Goal: Task Accomplishment & Management: Complete application form

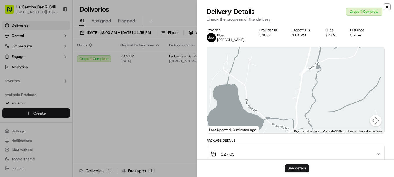
click at [387, 5] on icon "button" at bounding box center [386, 7] width 5 height 5
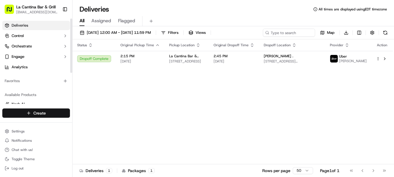
click at [24, 110] on html "La Cantina Bar & Grill [EMAIL_ADDRESS][DOMAIN_NAME] Toggle Sidebar Deliveries C…" at bounding box center [197, 88] width 394 height 177
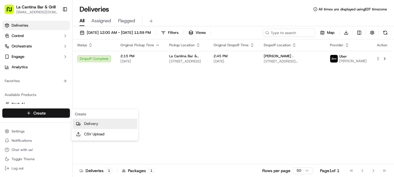
click at [78, 122] on icon at bounding box center [78, 124] width 5 height 5
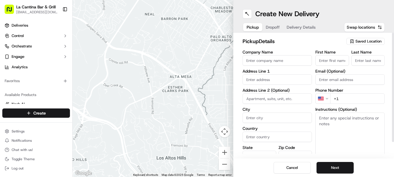
click at [281, 64] on input "Company Name" at bounding box center [276, 60] width 69 height 10
type input "La Cantina Bar & Grill"
type input "[STREET_ADDRESS]"
type input "Plainfield"
type input "[GEOGRAPHIC_DATA]"
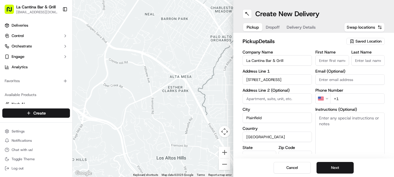
type input "CT"
type input "06374"
type input "[PERSON_NAME]"
type input "[EMAIL_ADDRESS][DOMAIN_NAME]"
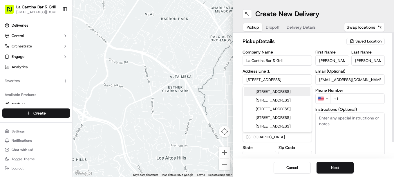
click at [361, 95] on input "+1" at bounding box center [357, 99] width 54 height 10
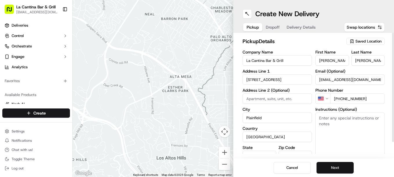
type input "[PHONE_NUMBER]"
click at [339, 170] on button "Next" at bounding box center [334, 168] width 37 height 12
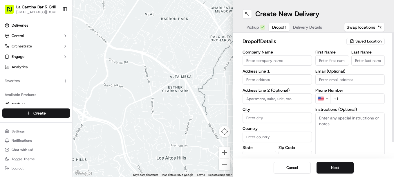
click at [279, 79] on input "text" at bounding box center [276, 79] width 69 height 10
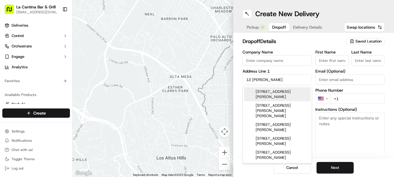
click at [283, 90] on div "[STREET_ADDRESS][PERSON_NAME]" at bounding box center [277, 95] width 66 height 14
type input "[STREET_ADDRESS][PERSON_NAME]"
type input "Plainfield"
type input "[GEOGRAPHIC_DATA]"
type input "CT"
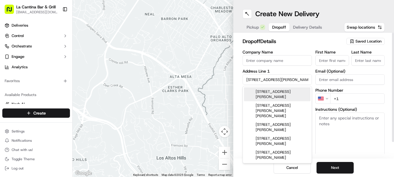
type input "06374"
type input "[STREET_ADDRESS][PERSON_NAME]"
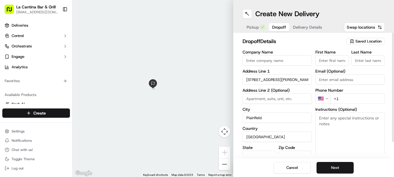
drag, startPoint x: 339, startPoint y: 53, endPoint x: 329, endPoint y: 58, distance: 11.2
click at [334, 54] on label "First Name" at bounding box center [332, 52] width 34 height 4
click at [327, 58] on input "First Name" at bounding box center [332, 60] width 34 height 10
type input "[PERSON_NAME]"
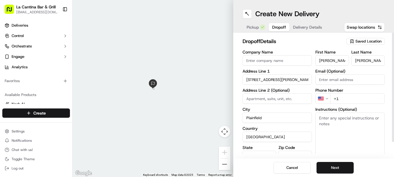
click at [340, 96] on input "+1" at bounding box center [357, 99] width 54 height 10
type input "[PHONE_NUMBER]"
click at [332, 166] on button "Next" at bounding box center [334, 168] width 37 height 12
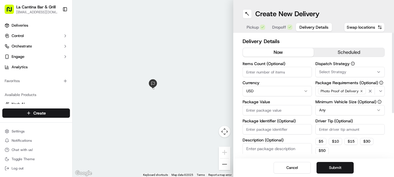
click at [269, 115] on input "Package Value" at bounding box center [276, 110] width 69 height 10
type input "66.06"
click at [318, 130] on input "Driver Tip (Optional)" at bounding box center [349, 129] width 69 height 10
type input "8.93"
click at [334, 169] on button "Submit" at bounding box center [334, 168] width 37 height 12
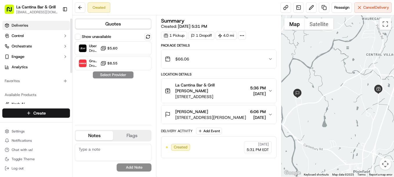
click at [47, 25] on link "Deliveries" at bounding box center [36, 25] width 68 height 9
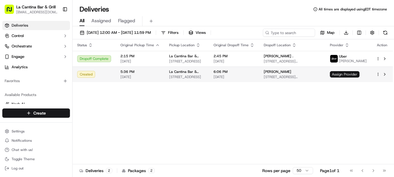
click at [343, 73] on span "Assign Provider" at bounding box center [344, 74] width 30 height 6
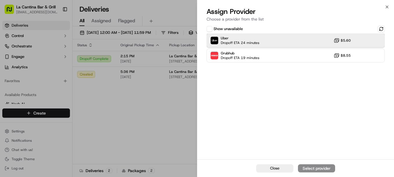
click at [274, 39] on div "Uber Dropoff ETA 24 minutes $5.60" at bounding box center [295, 41] width 178 height 14
click at [307, 169] on div "Assign Provider" at bounding box center [316, 169] width 28 height 6
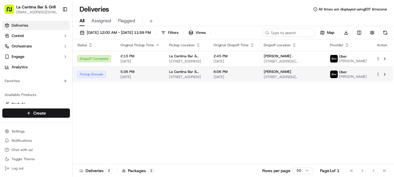
click at [209, 74] on td "La Cantina Bar & Grill [STREET_ADDRESS]" at bounding box center [186, 75] width 44 height 16
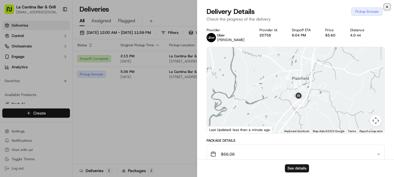
click at [387, 8] on icon "button" at bounding box center [386, 7] width 5 height 5
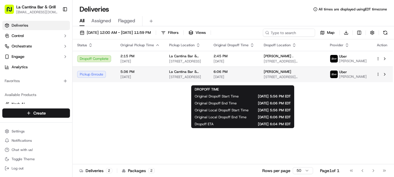
click at [254, 74] on span "6:06 PM" at bounding box center [233, 72] width 41 height 5
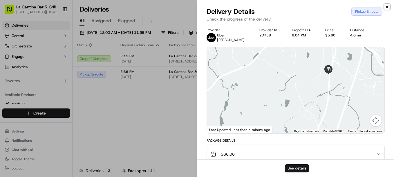
click at [387, 8] on icon "button" at bounding box center [386, 7] width 2 height 2
